Goal: Check status: Check status

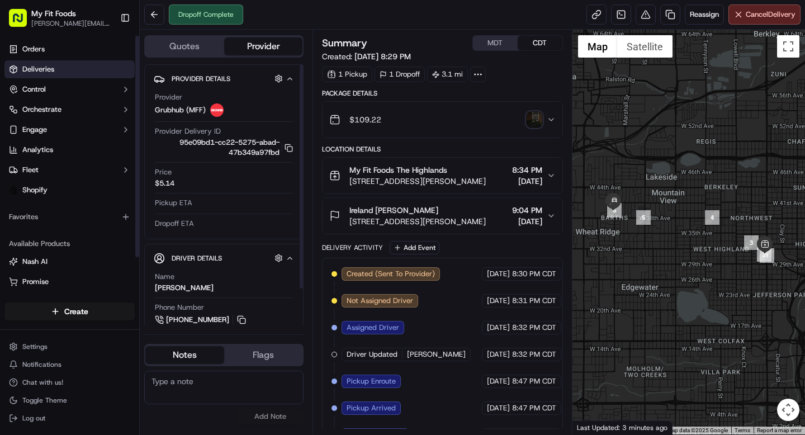
click at [42, 75] on link "Deliveries" at bounding box center [69, 69] width 130 height 18
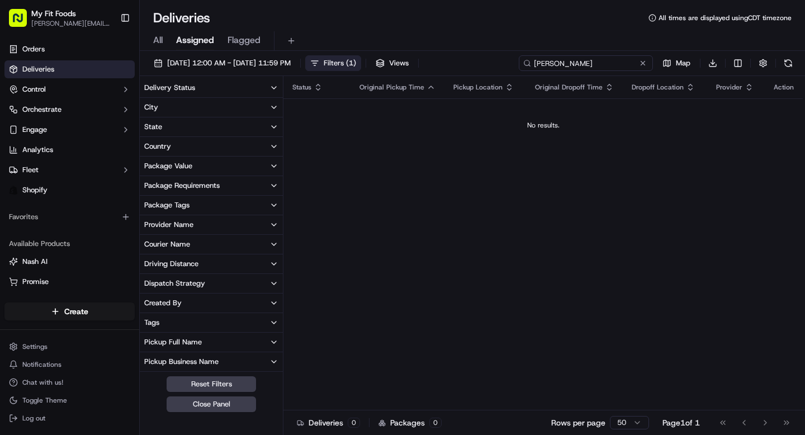
click at [580, 61] on input "tawney" at bounding box center [586, 63] width 134 height 16
type input "chond"
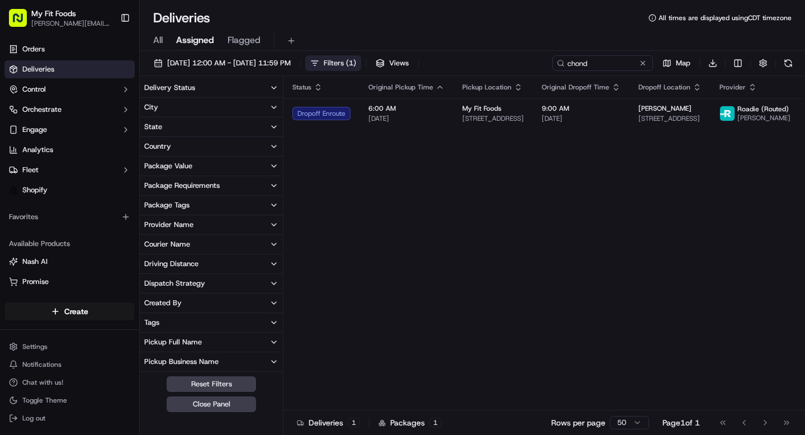
click at [502, 17] on div "Deliveries All times are displayed using CDT timezone" at bounding box center [472, 18] width 665 height 18
click at [803, 116] on div "Status Original Pickup Time Pickup Location Original Dropoff Time Dropoff Locat…" at bounding box center [543, 243] width 521 height 334
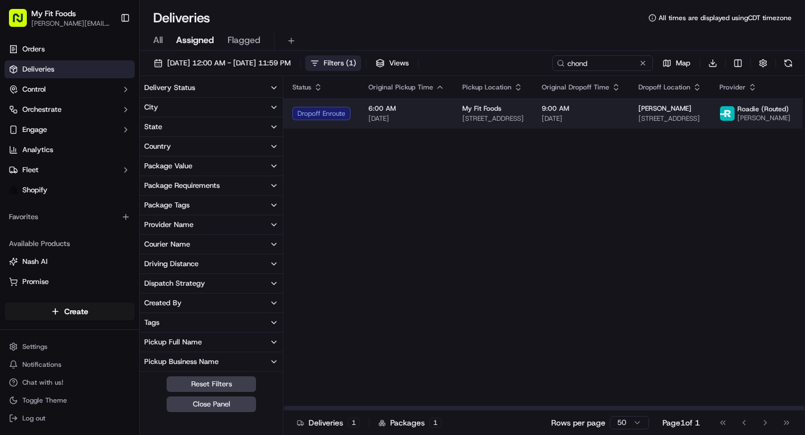
click at [601, 117] on span "[DATE]" at bounding box center [581, 118] width 79 height 9
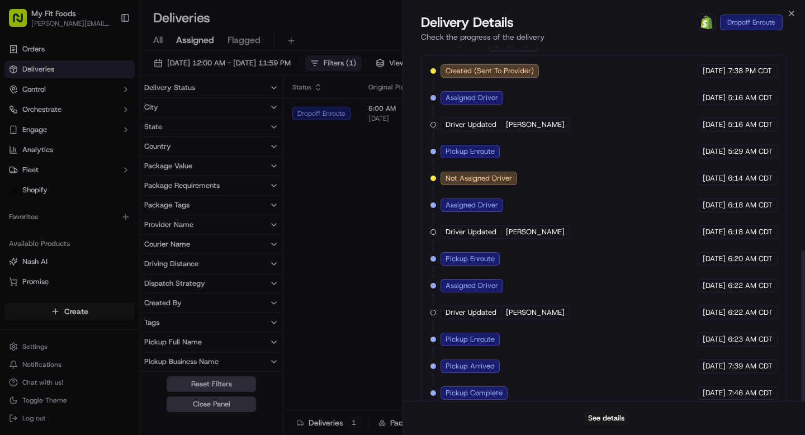
scroll to position [479, 0]
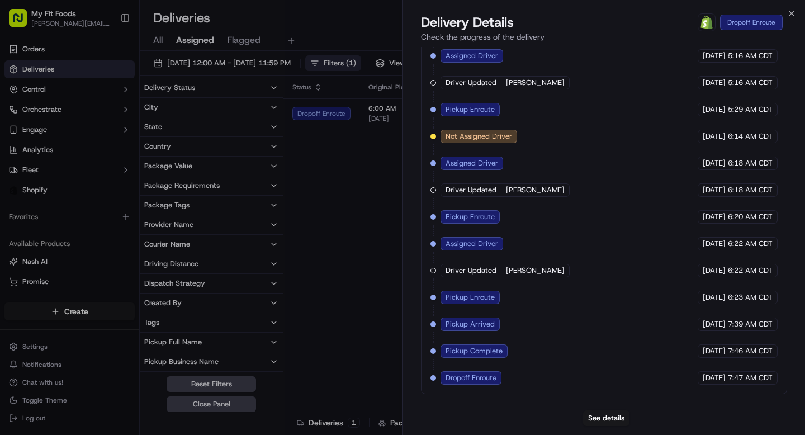
click at [601, 430] on div "See details" at bounding box center [604, 418] width 402 height 34
click at [606, 421] on button "See details" at bounding box center [606, 418] width 46 height 16
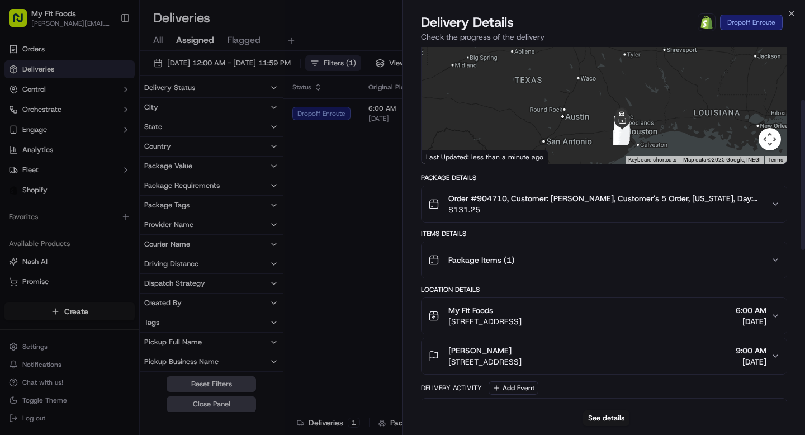
scroll to position [0, 0]
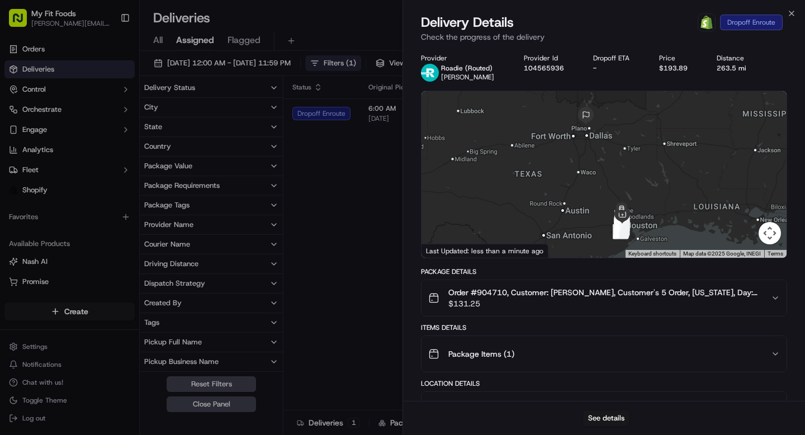
click at [720, 302] on span "$131.25" at bounding box center [605, 303] width 314 height 11
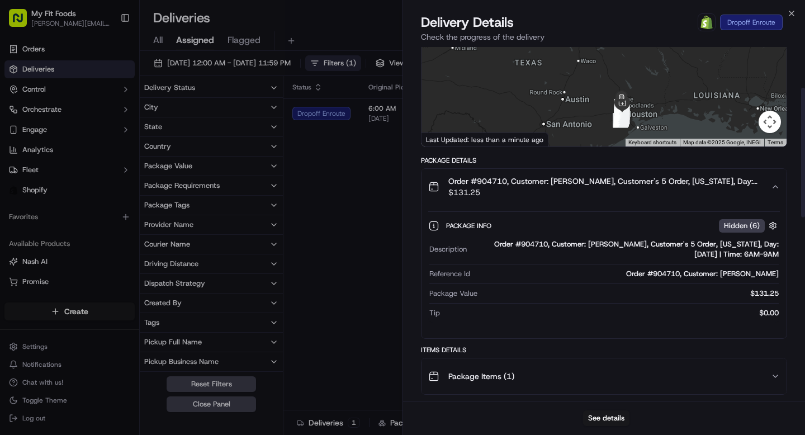
scroll to position [110, 0]
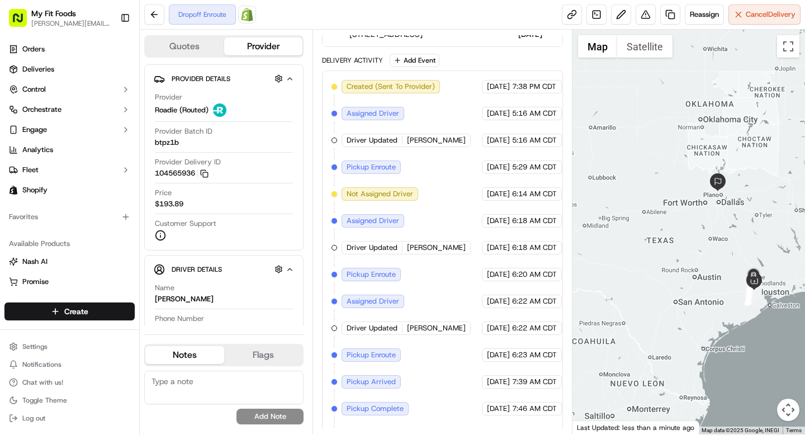
scroll to position [290, 0]
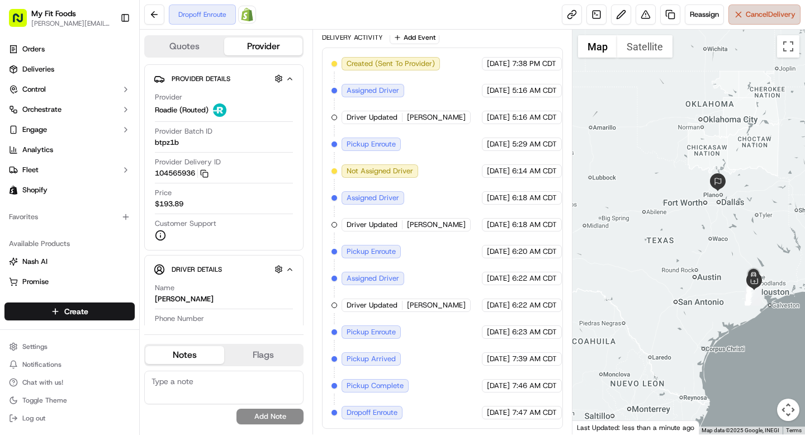
click at [767, 15] on span "Cancel Delivery" at bounding box center [771, 15] width 50 height 10
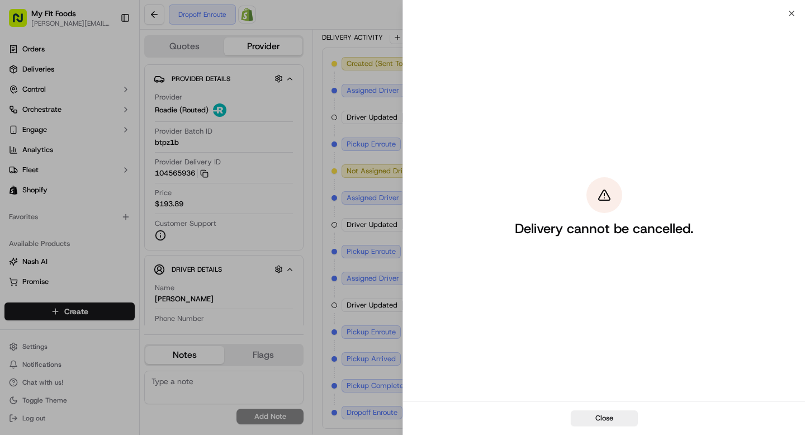
click at [596, 429] on div "Close" at bounding box center [604, 418] width 402 height 34
click at [598, 426] on div "Close" at bounding box center [604, 418] width 402 height 34
click at [599, 422] on button "Close" at bounding box center [604, 418] width 67 height 16
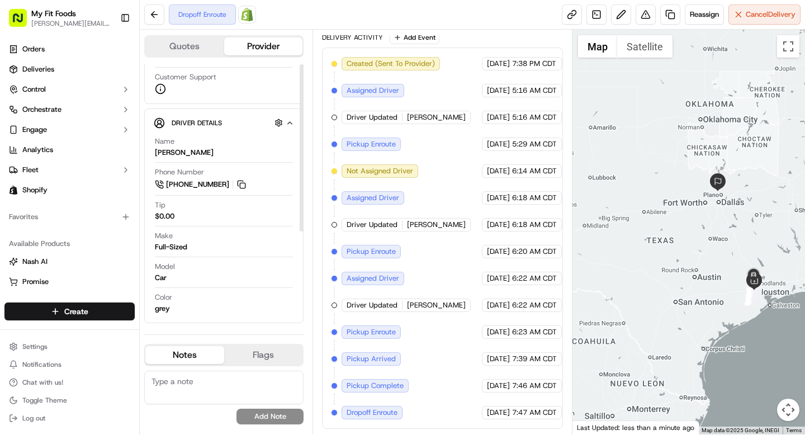
scroll to position [0, 0]
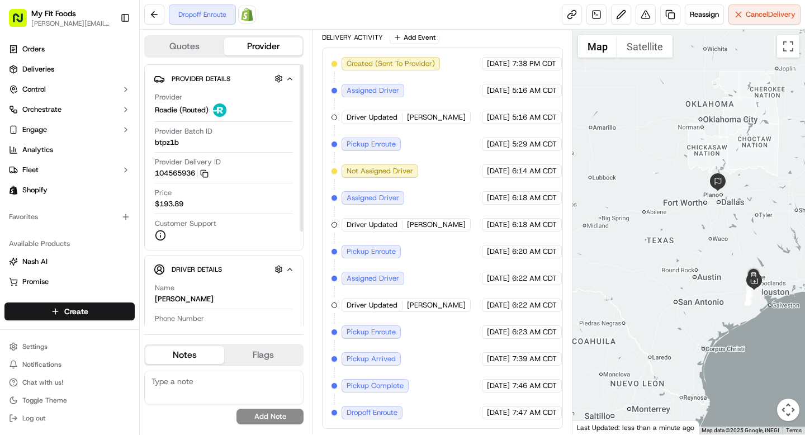
click at [176, 203] on span "$193.89" at bounding box center [169, 204] width 29 height 10
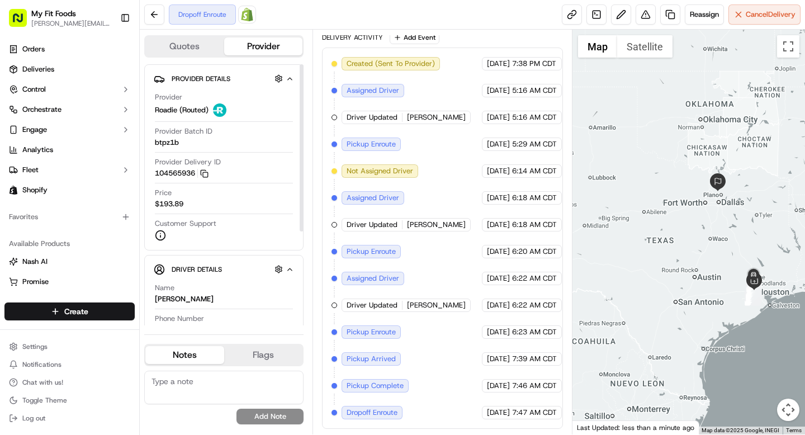
click at [176, 203] on span "$193.89" at bounding box center [169, 204] width 29 height 10
click at [741, 12] on button "Cancel Delivery" at bounding box center [764, 14] width 72 height 20
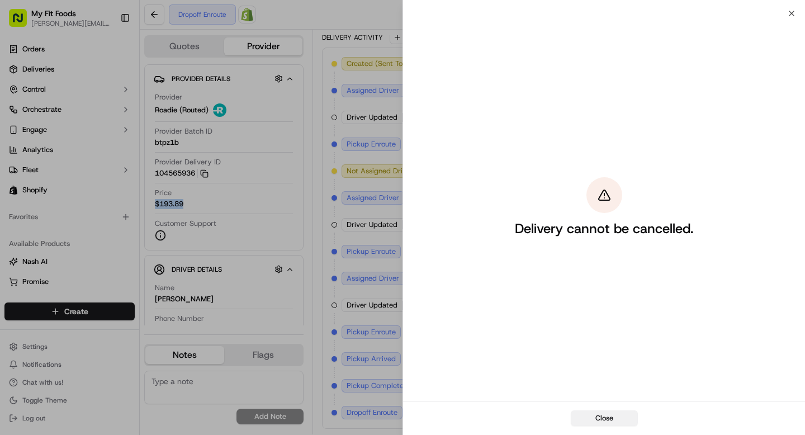
click at [591, 418] on button "Close" at bounding box center [604, 418] width 67 height 16
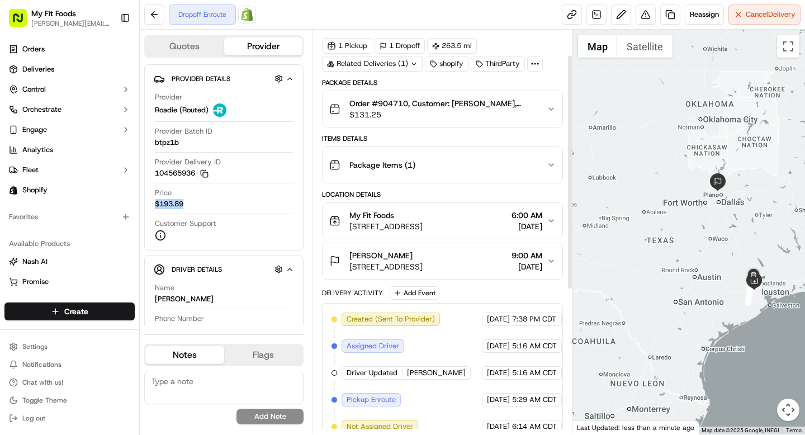
scroll to position [88, 0]
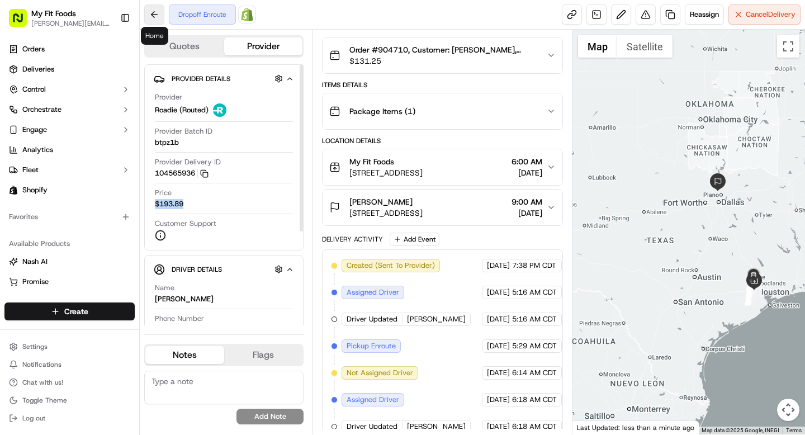
click at [156, 17] on button at bounding box center [154, 14] width 20 height 20
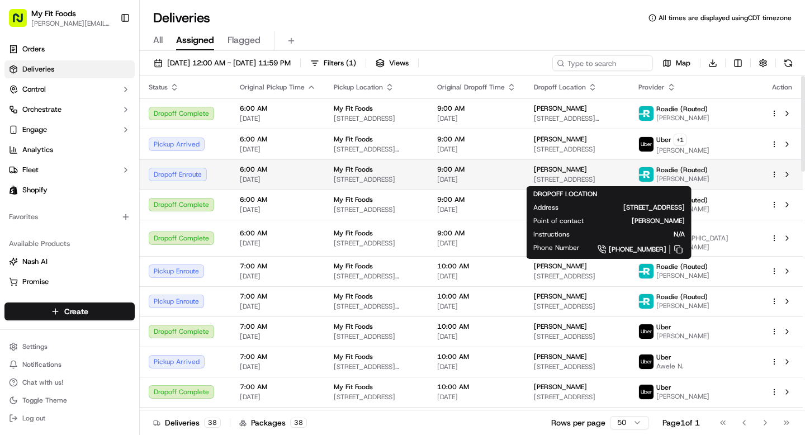
click at [587, 170] on span "[PERSON_NAME]" at bounding box center [560, 169] width 53 height 9
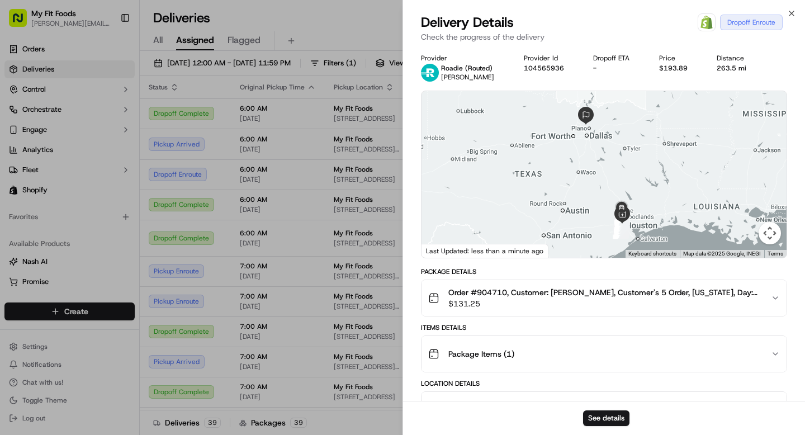
click at [557, 312] on button "Order #904710, Customer: [PERSON_NAME], Customer's 5 Order, [US_STATE], Day: [D…" at bounding box center [603, 298] width 365 height 36
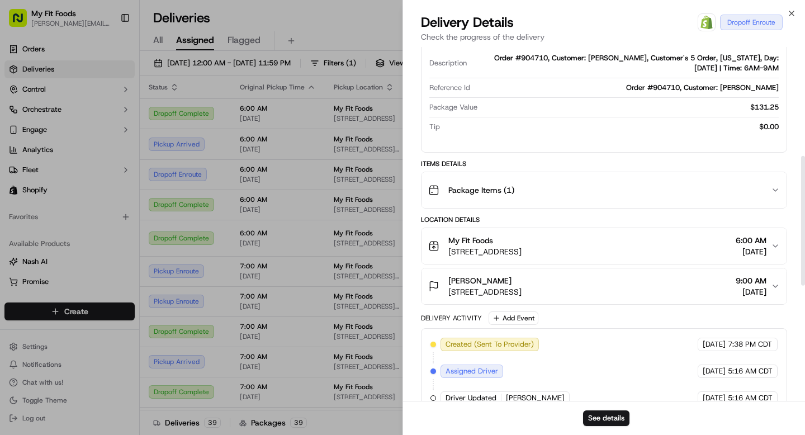
scroll to position [309, 0]
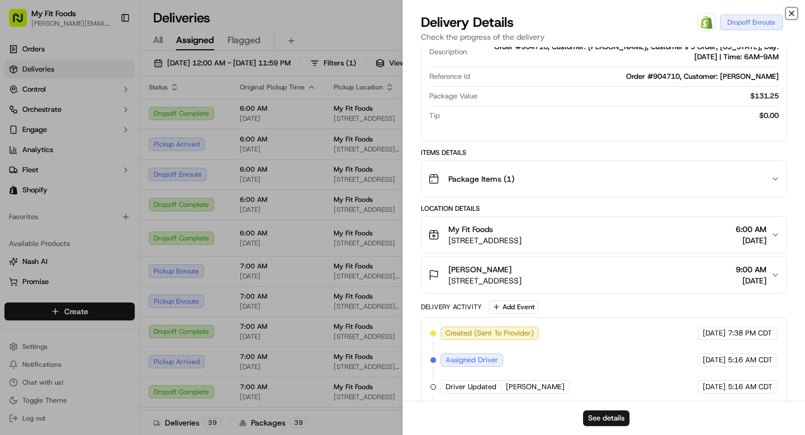
click at [789, 14] on icon "button" at bounding box center [791, 13] width 9 height 9
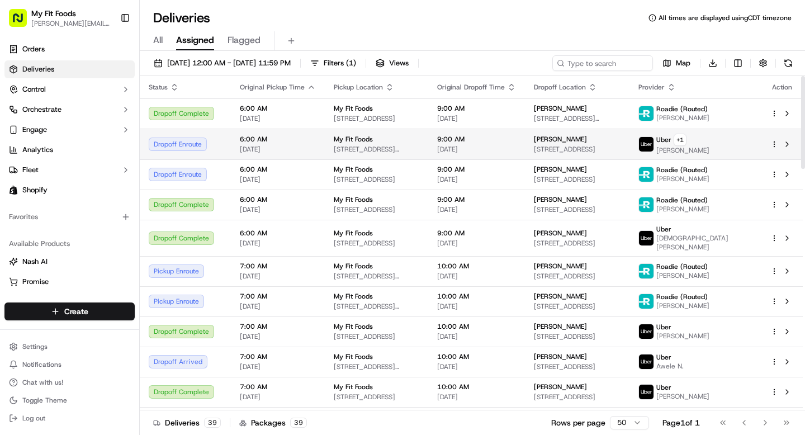
click at [226, 140] on td "Dropoff Enroute" at bounding box center [185, 144] width 91 height 31
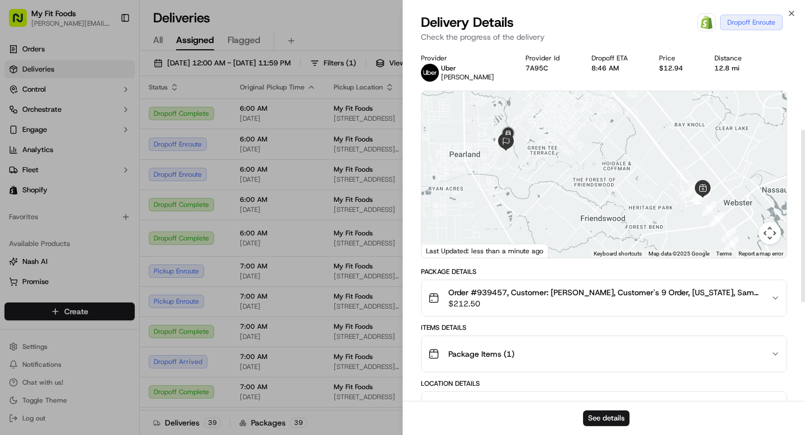
scroll to position [372, 0]
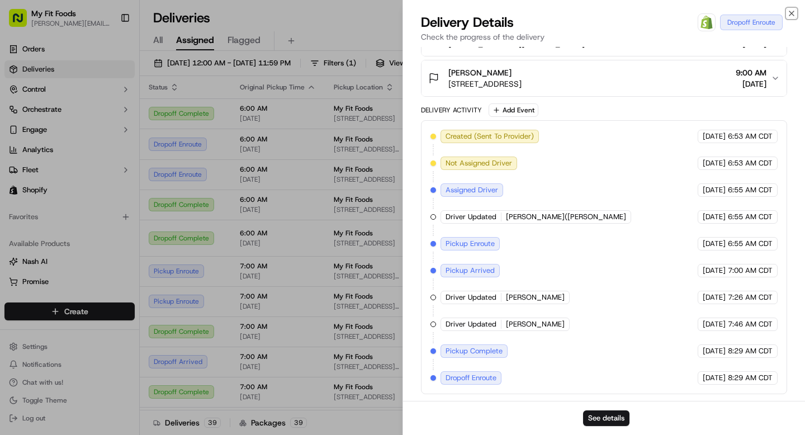
click at [792, 9] on icon "button" at bounding box center [791, 13] width 9 height 9
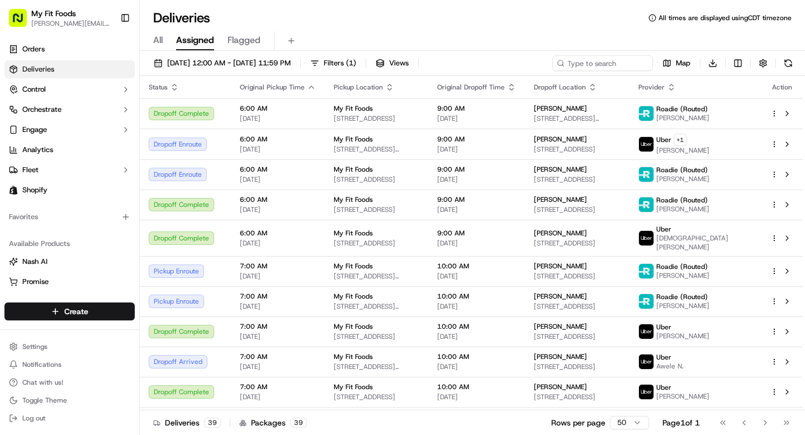
click at [784, 8] on div "Deliveries All times are displayed using CDT timezone All Assigned Flagged [DAT…" at bounding box center [472, 217] width 665 height 435
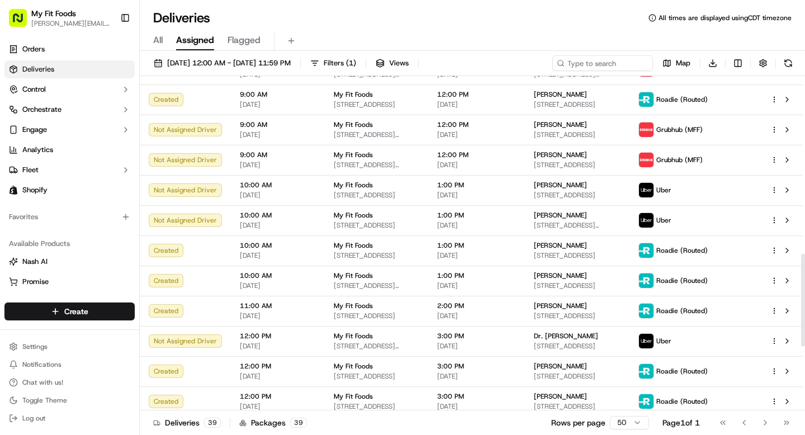
scroll to position [867, 0]
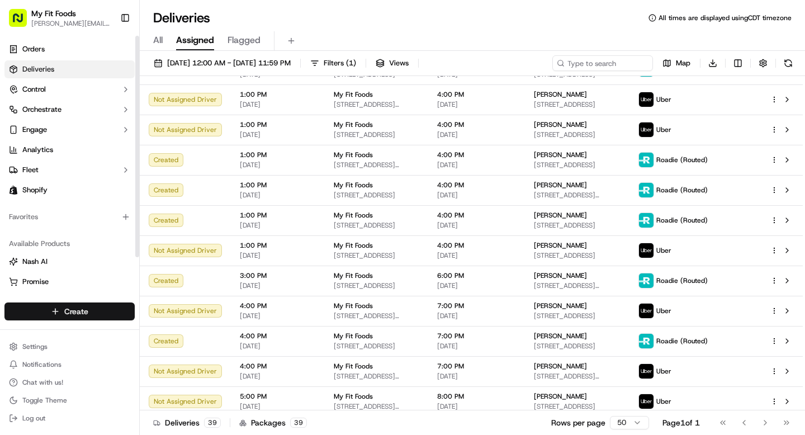
click at [78, 309] on html "My Fit Foods [EMAIL_ADDRESS][DOMAIN_NAME] Toggle Sidebar Orders Deliveries Cont…" at bounding box center [402, 217] width 805 height 435
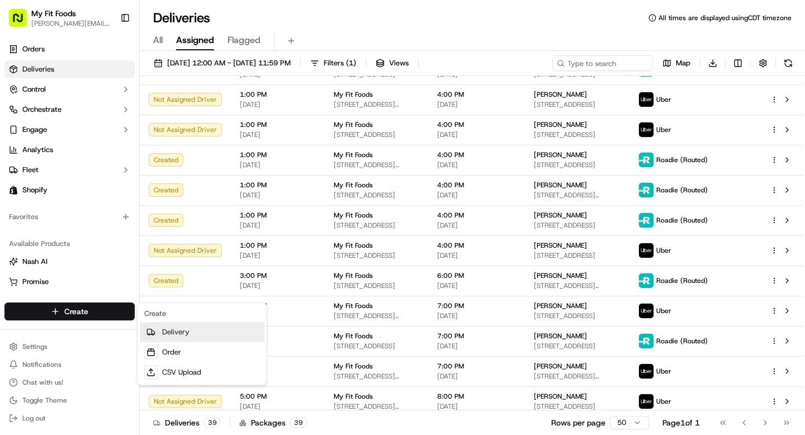
click at [177, 331] on link "Delivery" at bounding box center [202, 332] width 125 height 20
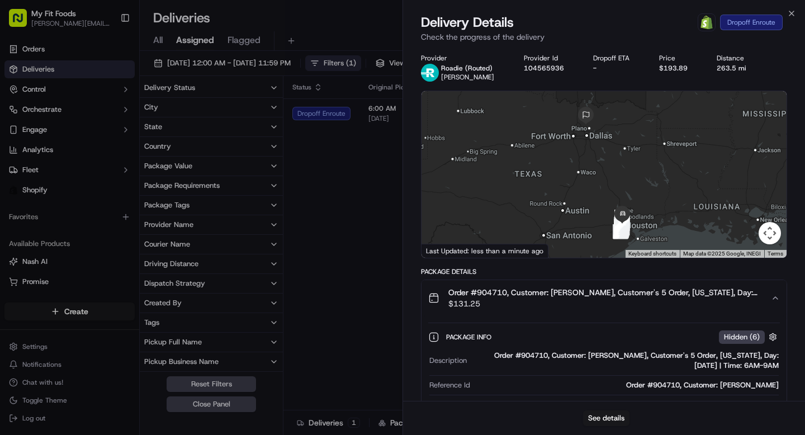
scroll to position [110, 0]
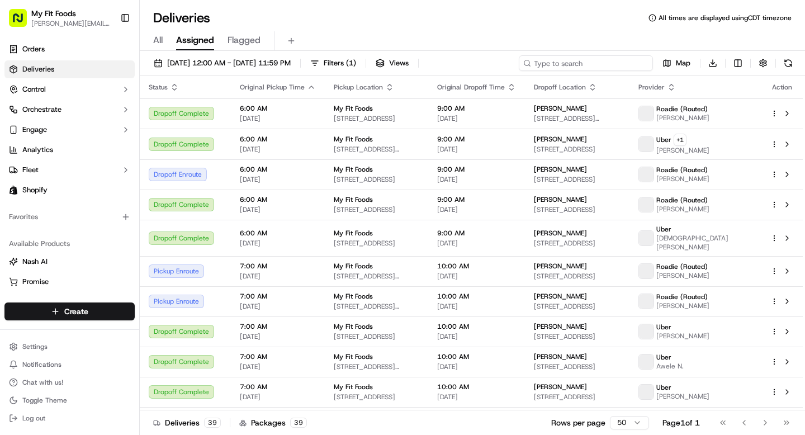
click at [606, 68] on input at bounding box center [586, 63] width 134 height 16
